Goal: Check status: Check status

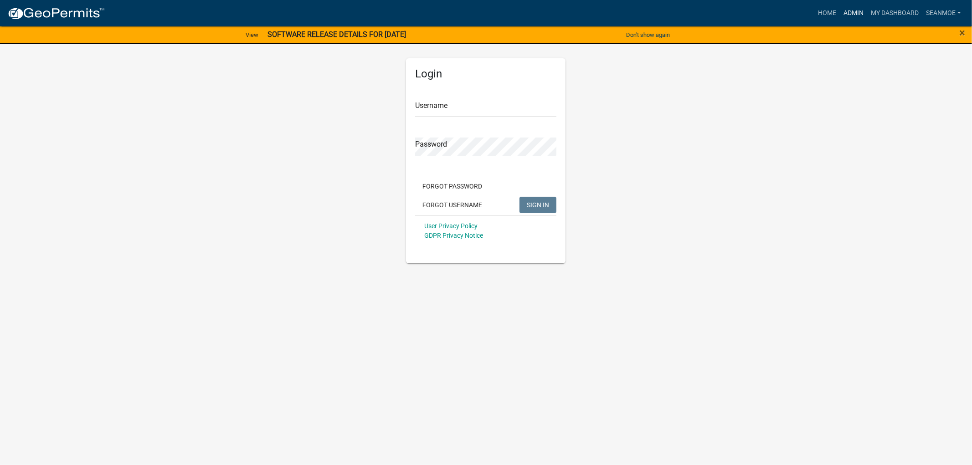
click at [851, 14] on link "Admin" at bounding box center [853, 13] width 27 height 17
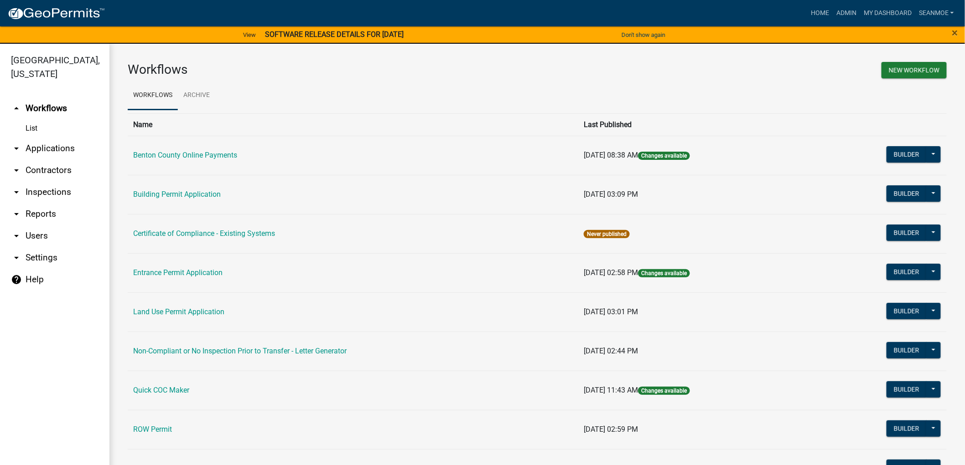
click at [57, 147] on link "arrow_drop_down Applications" at bounding box center [54, 149] width 109 height 22
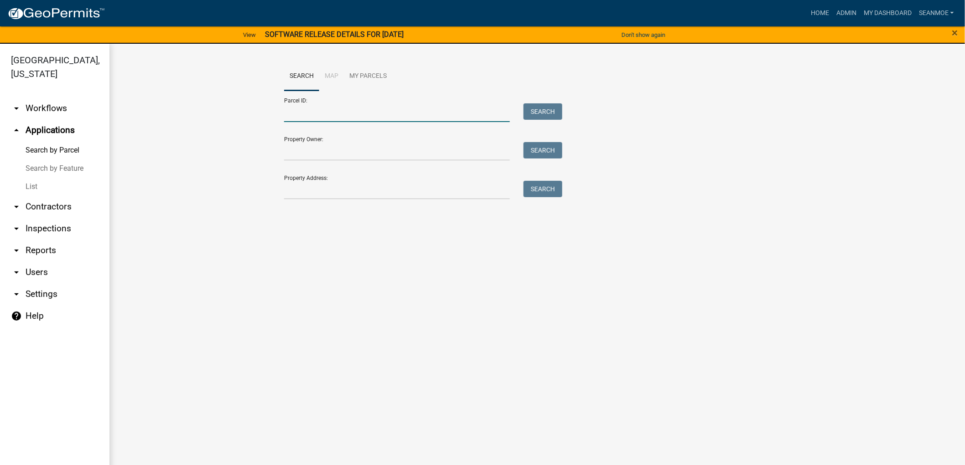
click at [331, 113] on input "Parcel ID:" at bounding box center [397, 112] width 226 height 19
click at [366, 116] on input "01" at bounding box center [397, 112] width 226 height 19
type input "010003120"
click at [540, 110] on button "Search" at bounding box center [542, 111] width 39 height 16
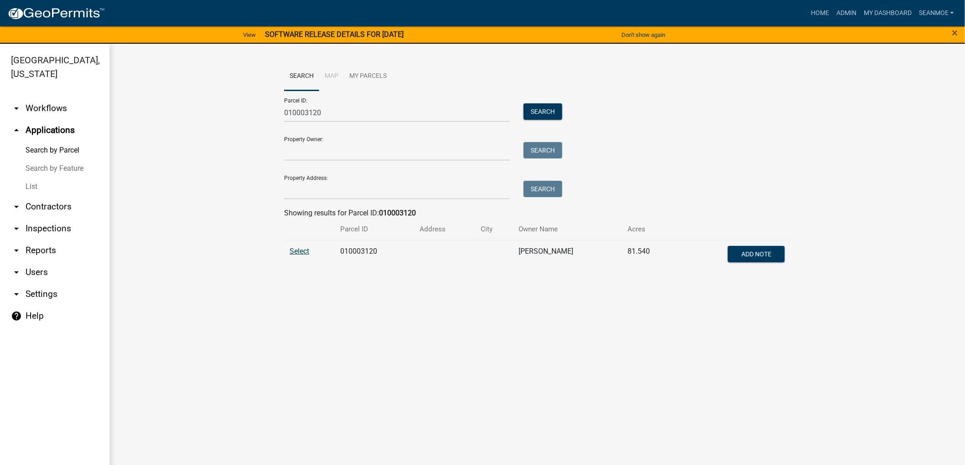
click at [303, 249] on span "Select" at bounding box center [299, 251] width 20 height 9
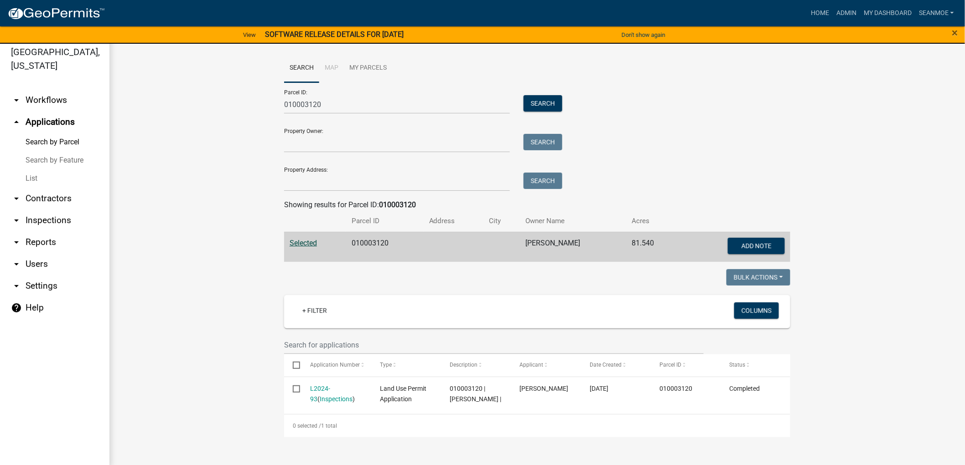
scroll to position [11, 0]
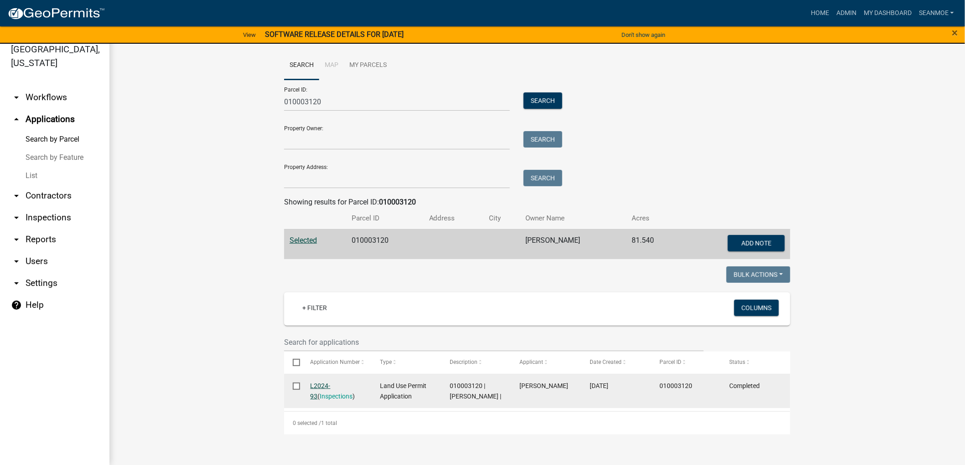
click at [331, 385] on link "L2024-93" at bounding box center [320, 391] width 20 height 18
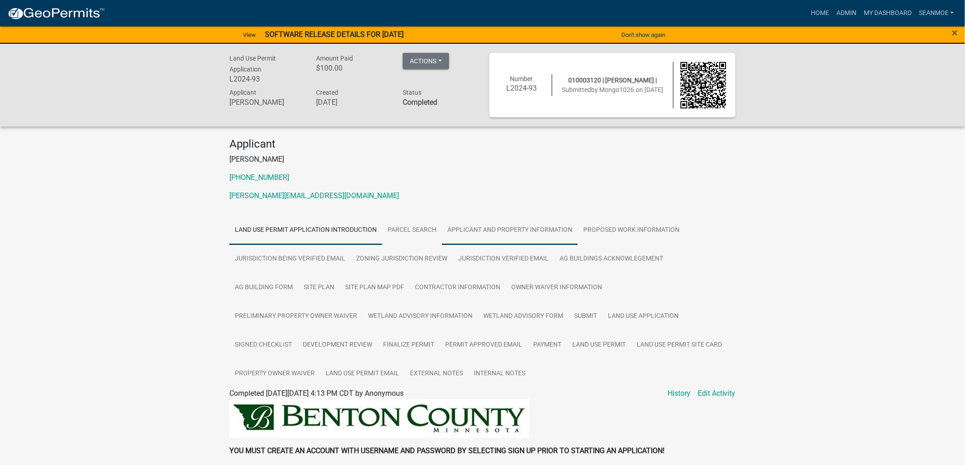
click at [503, 230] on link "Applicant and Property Information" at bounding box center [510, 230] width 136 height 29
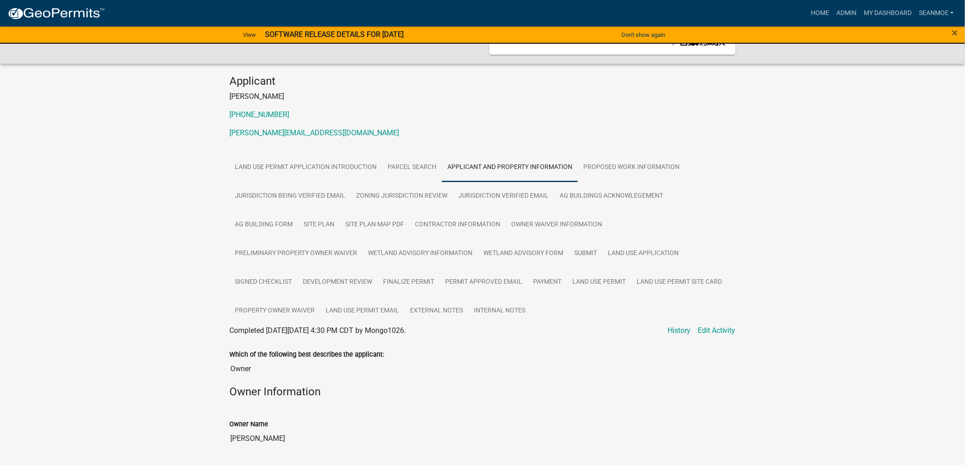
scroll to position [253, 0]
